Goal: Obtain resource: Obtain resource

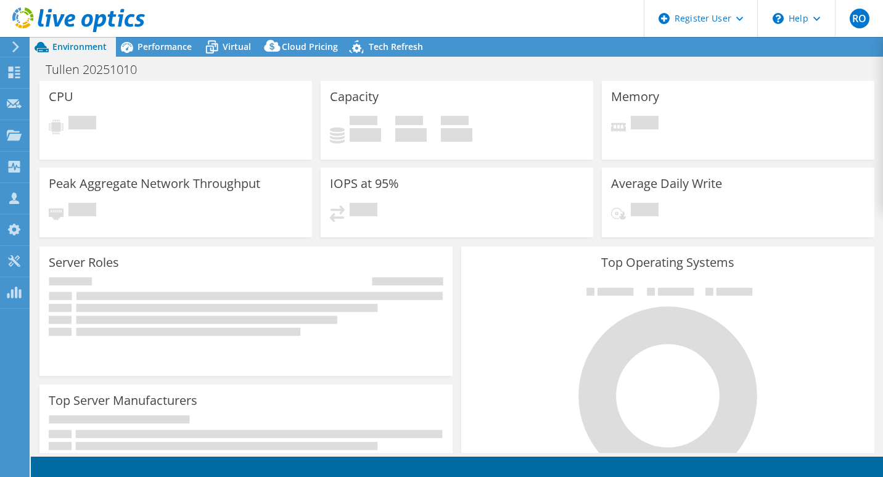
select select "USD"
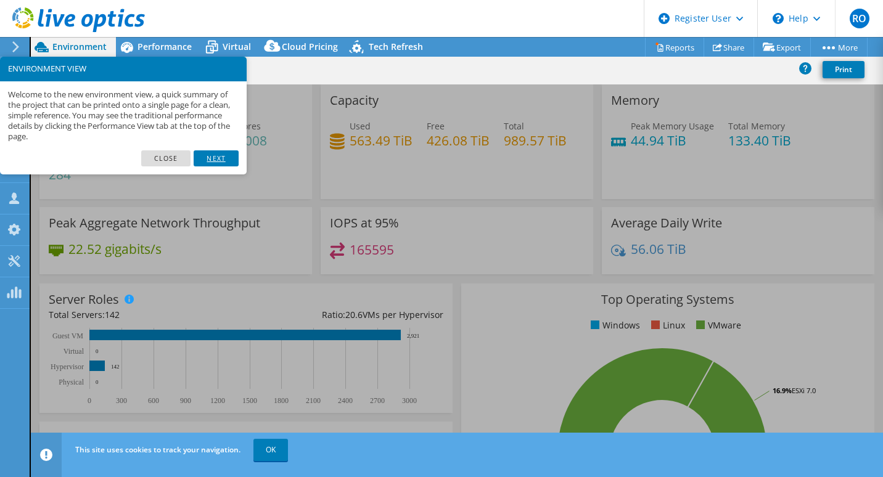
click at [218, 156] on link "Next" at bounding box center [216, 158] width 44 height 16
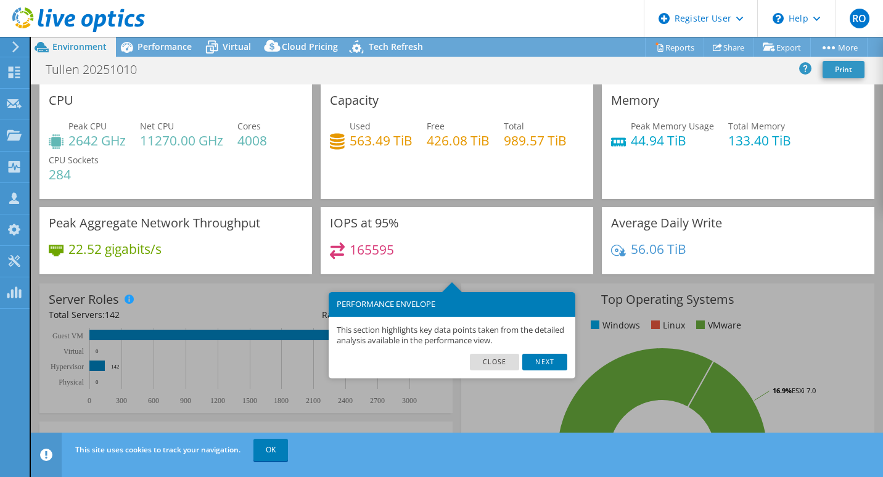
scroll to position [493, 0]
click at [543, 366] on link "Next" at bounding box center [544, 362] width 44 height 16
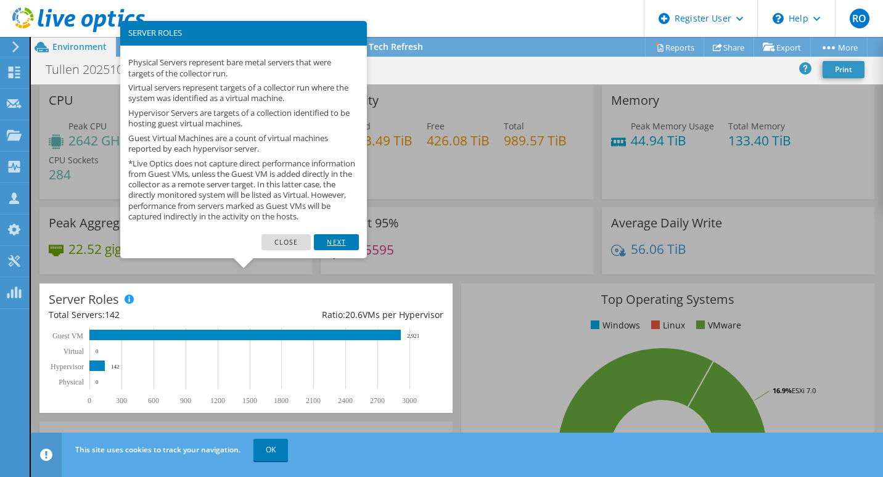
click at [342, 250] on link "Next" at bounding box center [336, 242] width 44 height 16
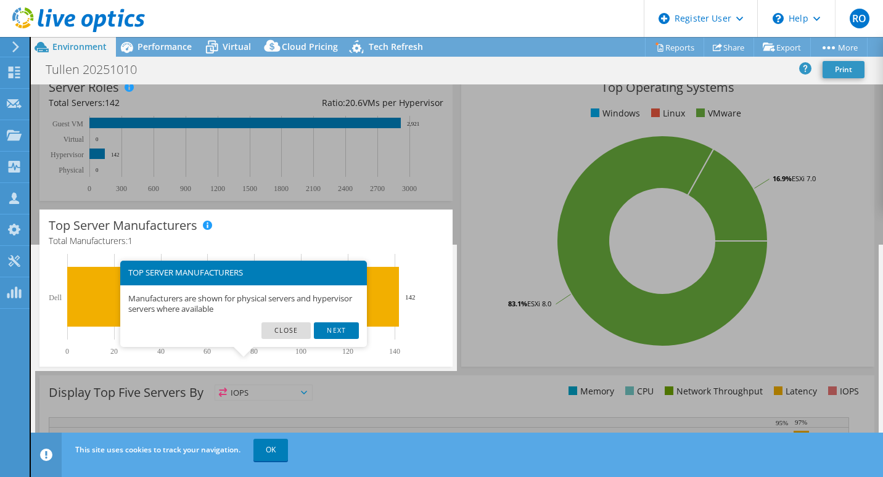
scroll to position [247, 0]
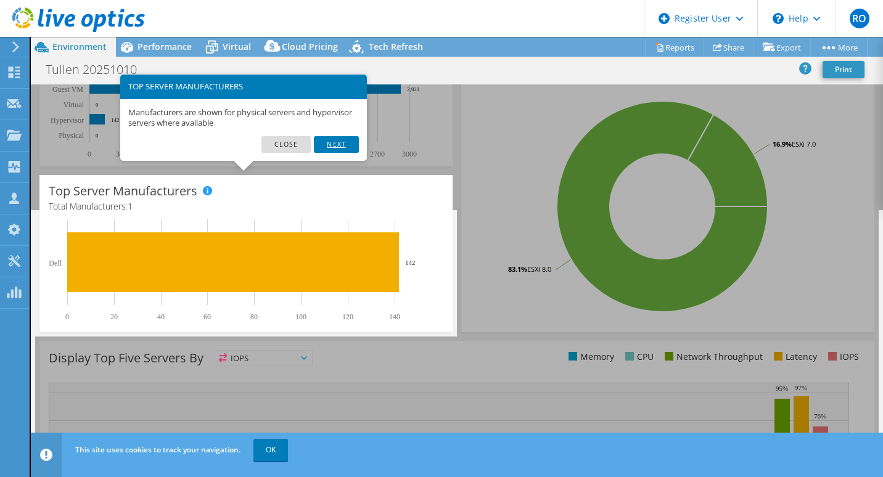
click at [345, 145] on link "Next" at bounding box center [336, 144] width 44 height 16
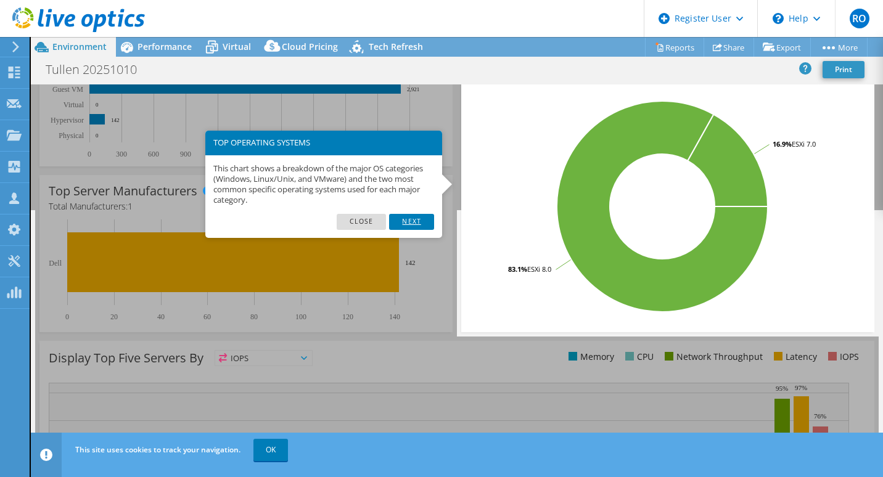
click at [419, 224] on link "Next" at bounding box center [411, 222] width 44 height 16
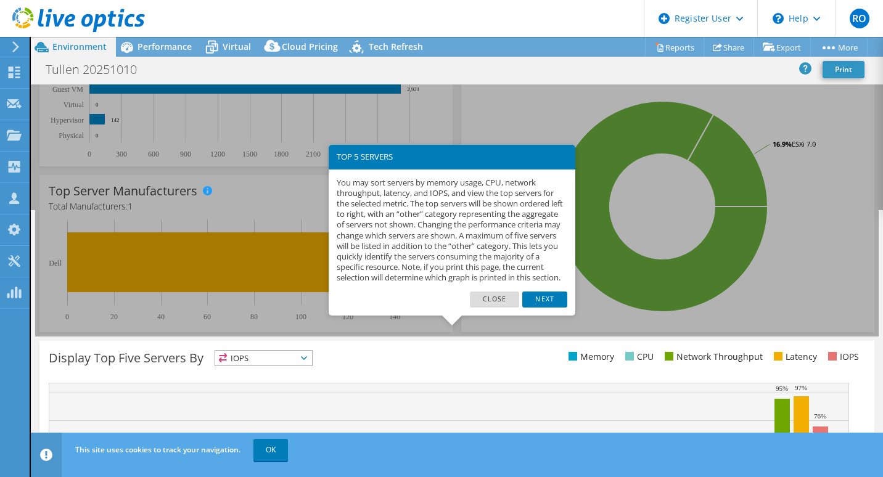
scroll to position [380, 0]
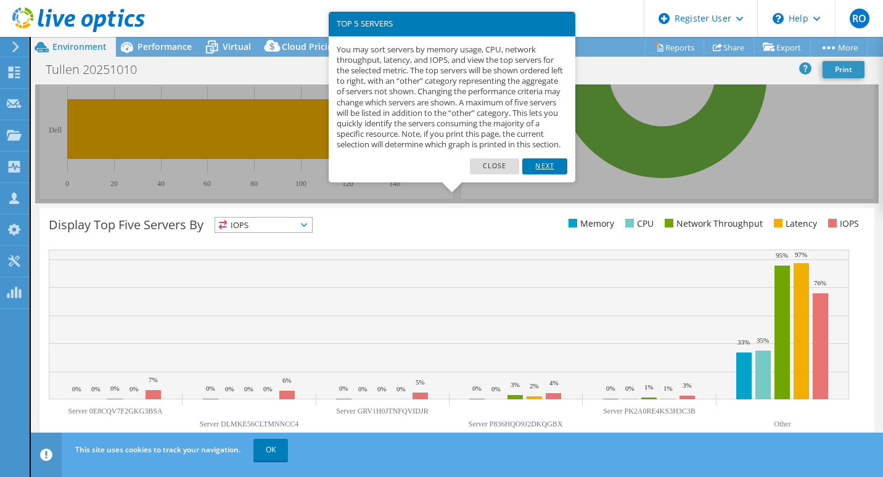
click at [561, 175] on link "Next" at bounding box center [544, 166] width 44 height 16
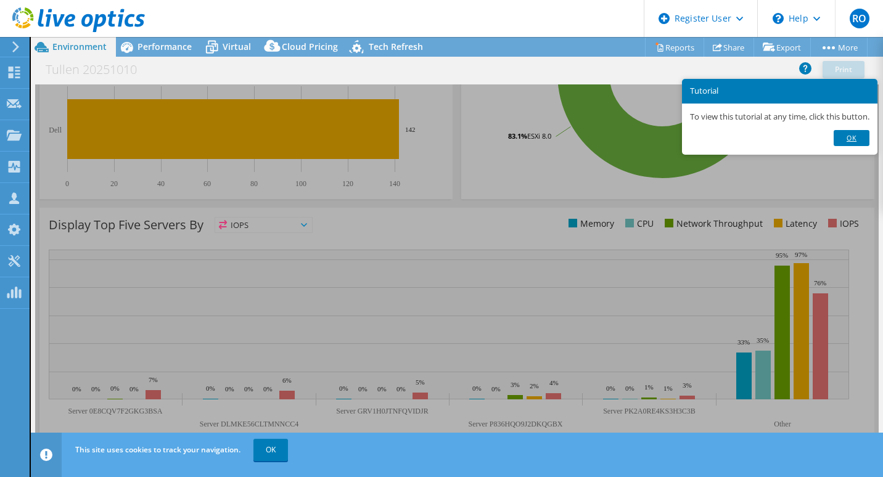
click at [853, 138] on link "Ok" at bounding box center [852, 138] width 36 height 16
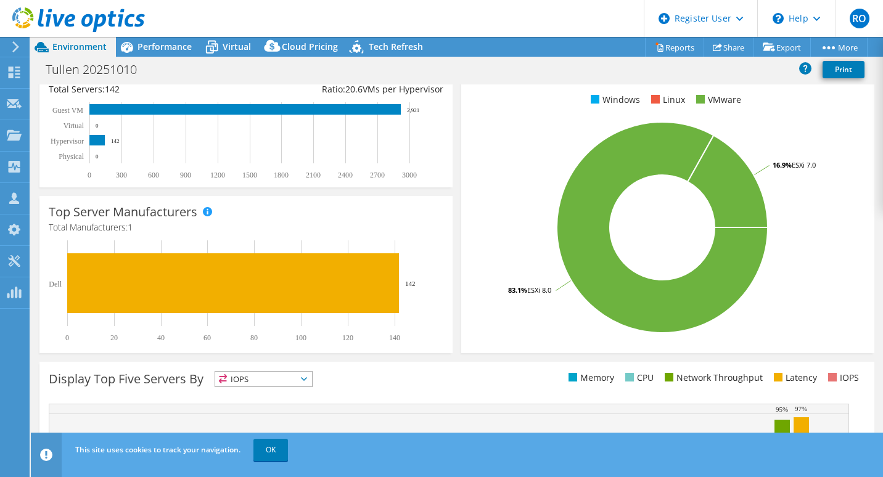
scroll to position [72, 0]
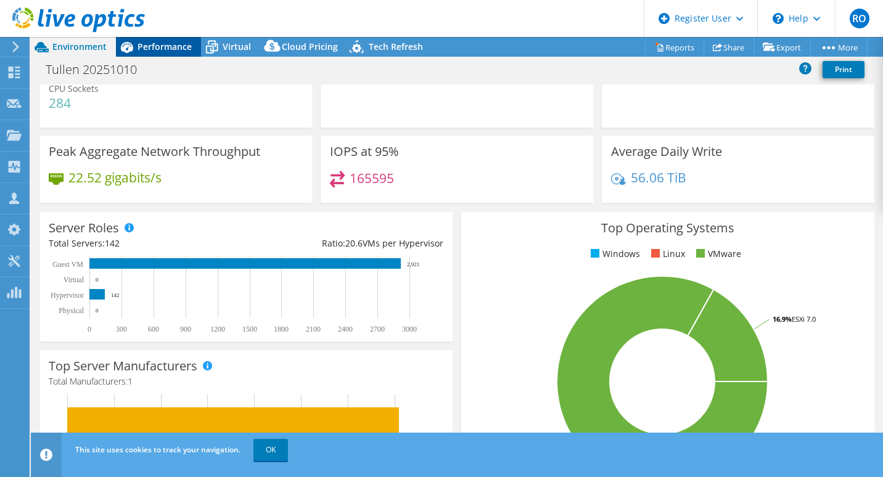
click at [160, 49] on span "Performance" at bounding box center [165, 47] width 54 height 12
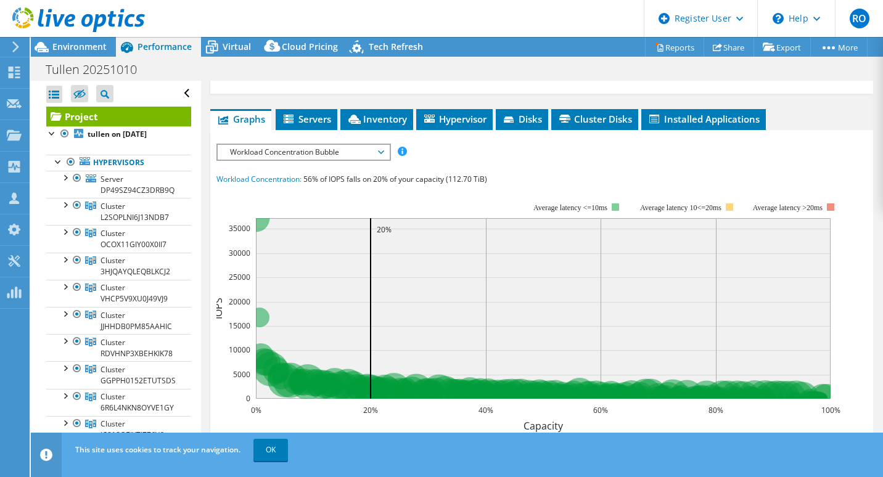
scroll to position [308, 0]
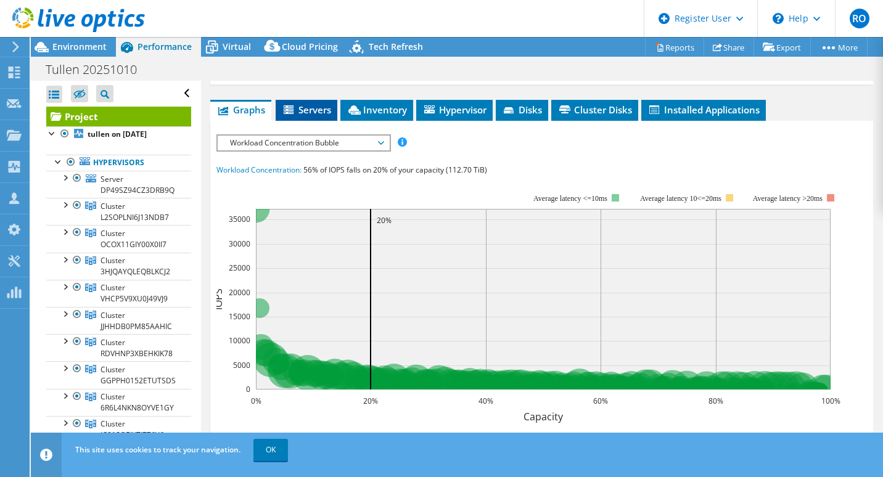
click at [316, 115] on span "Servers" at bounding box center [306, 110] width 49 height 12
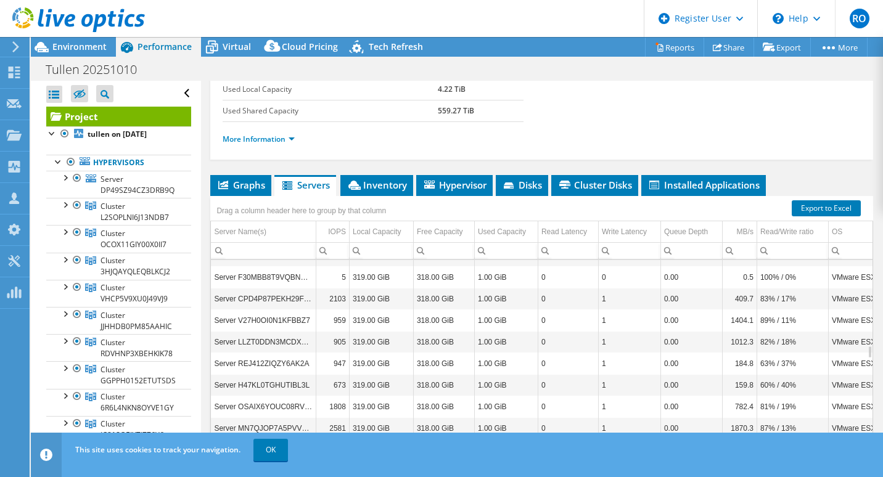
scroll to position [247, 0]
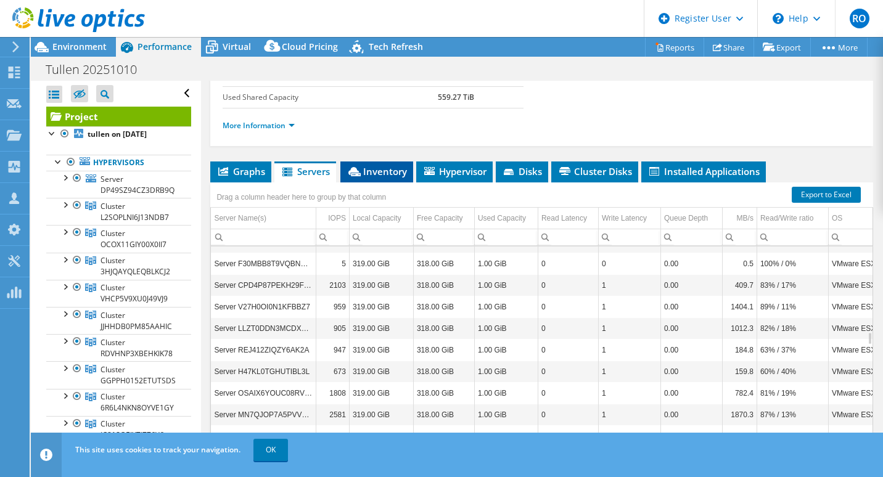
click at [379, 176] on span "Inventory" at bounding box center [377, 171] width 60 height 12
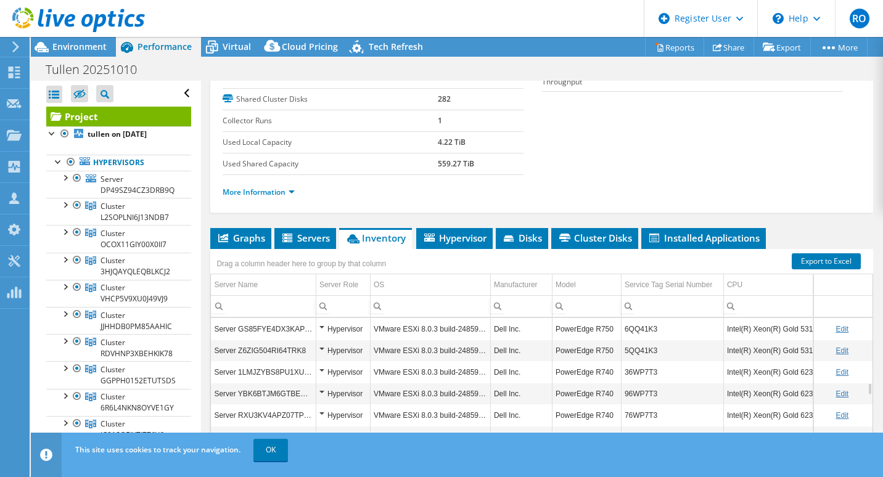
scroll to position [185, 0]
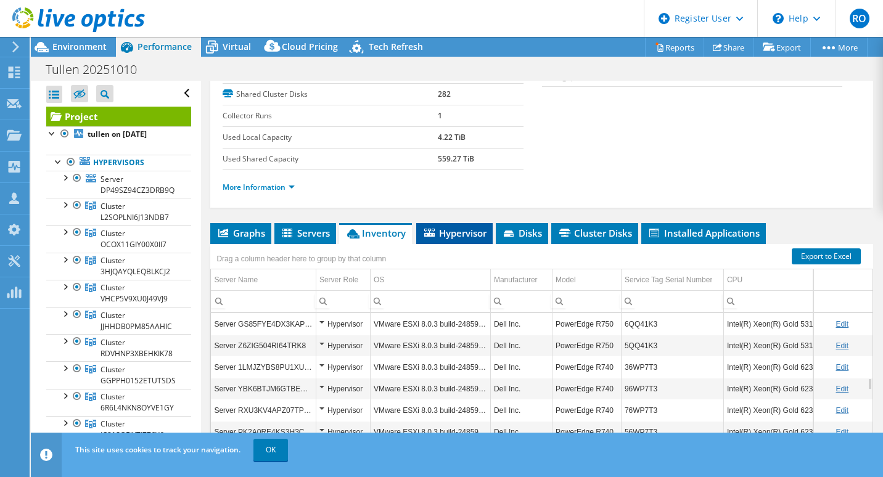
click at [443, 239] on span "Hypervisor" at bounding box center [454, 233] width 64 height 12
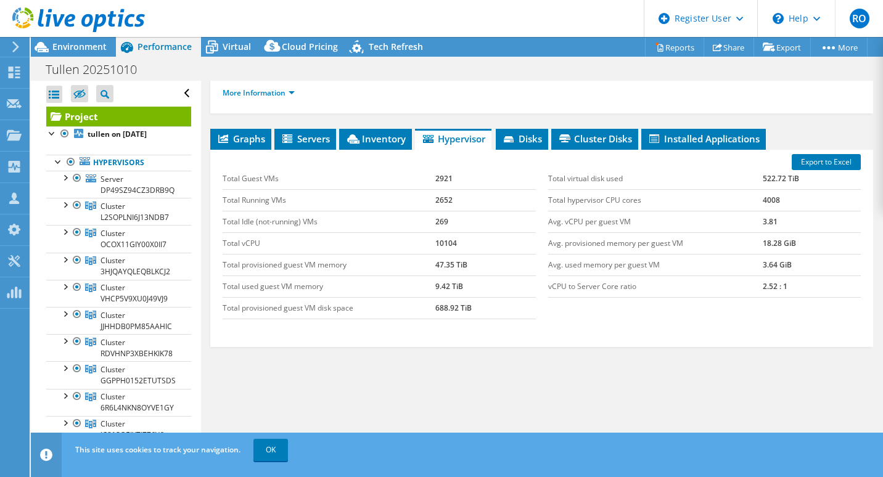
scroll to position [285, 0]
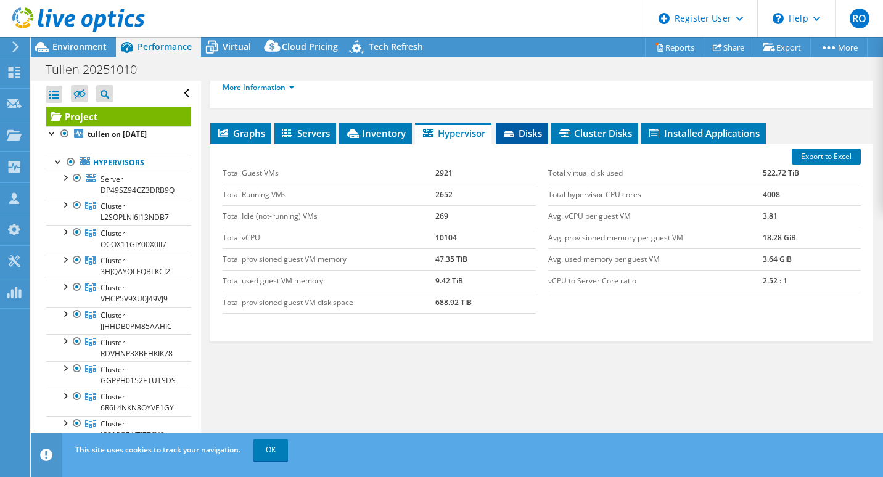
click at [530, 137] on span "Disks" at bounding box center [522, 133] width 40 height 12
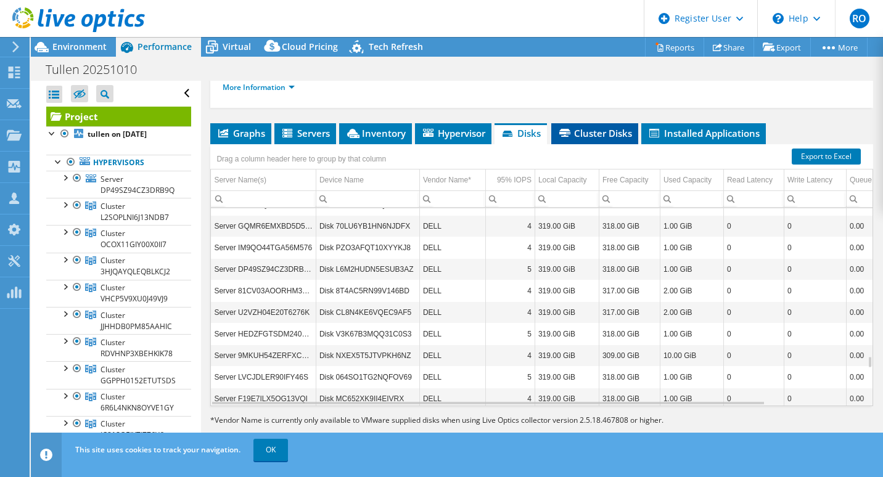
click at [599, 131] on span "Cluster Disks" at bounding box center [594, 133] width 75 height 12
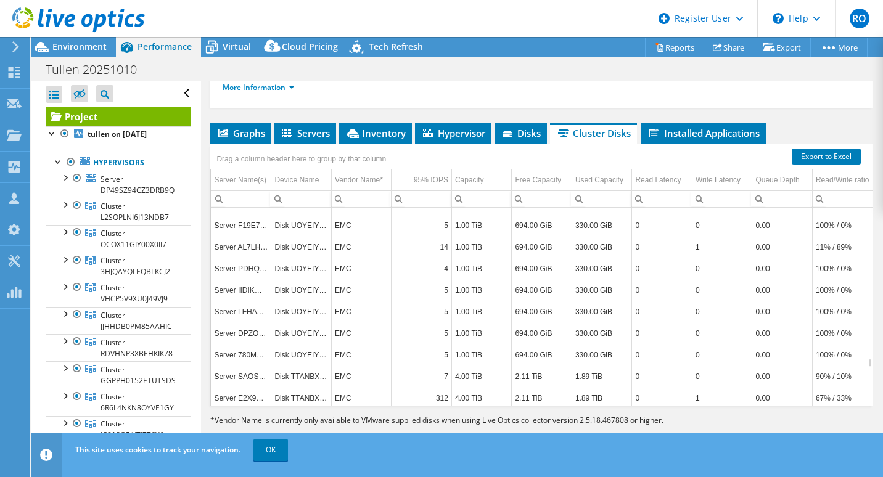
scroll to position [60824, 0]
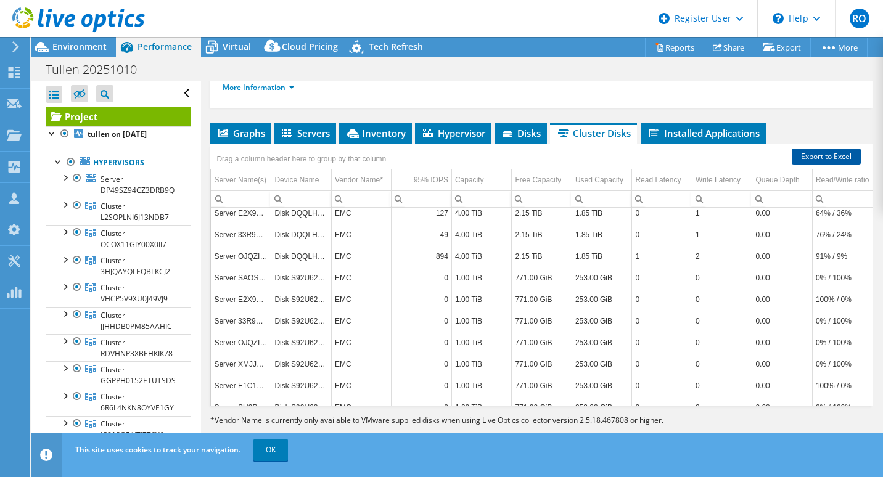
click at [818, 157] on link "Export to Excel" at bounding box center [826, 157] width 69 height 16
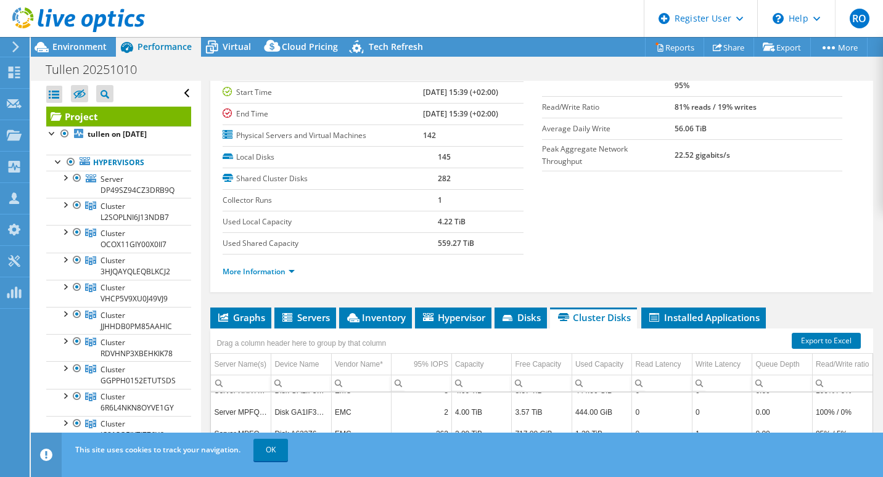
scroll to position [100, 0]
